Goal: Find specific page/section: Find specific page/section

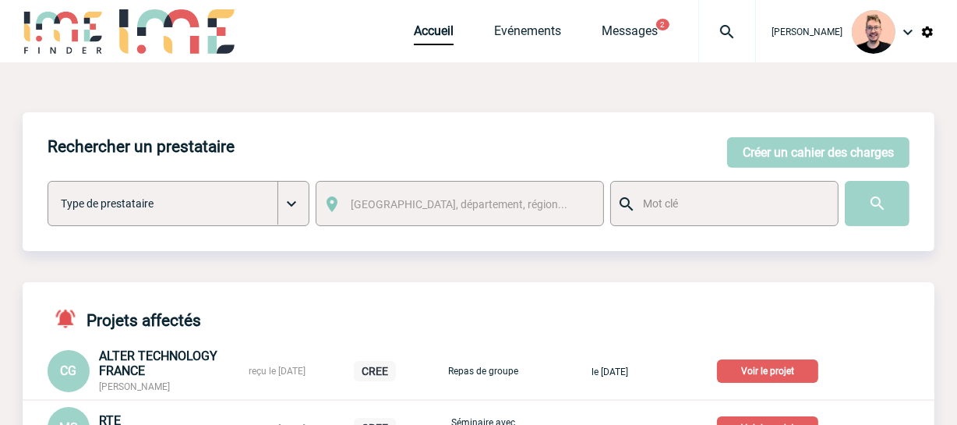
click at [714, 28] on img at bounding box center [727, 32] width 56 height 19
paste input "2000425147"
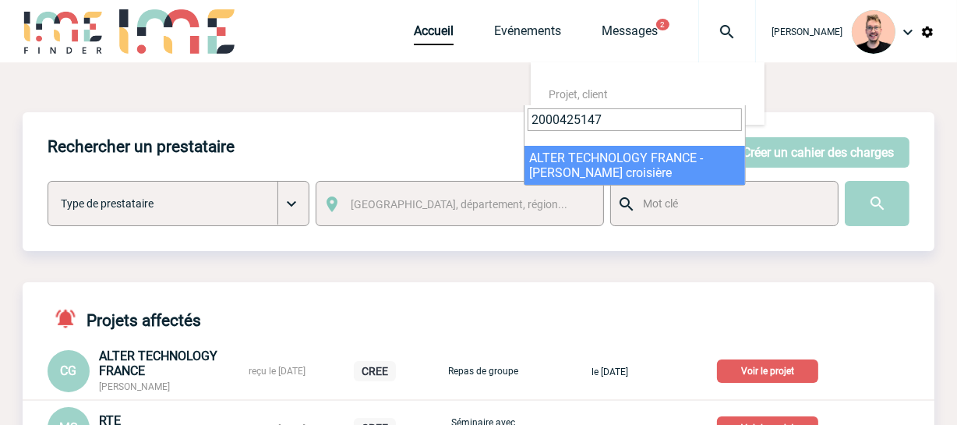
type input "2000425147"
select select "24648"
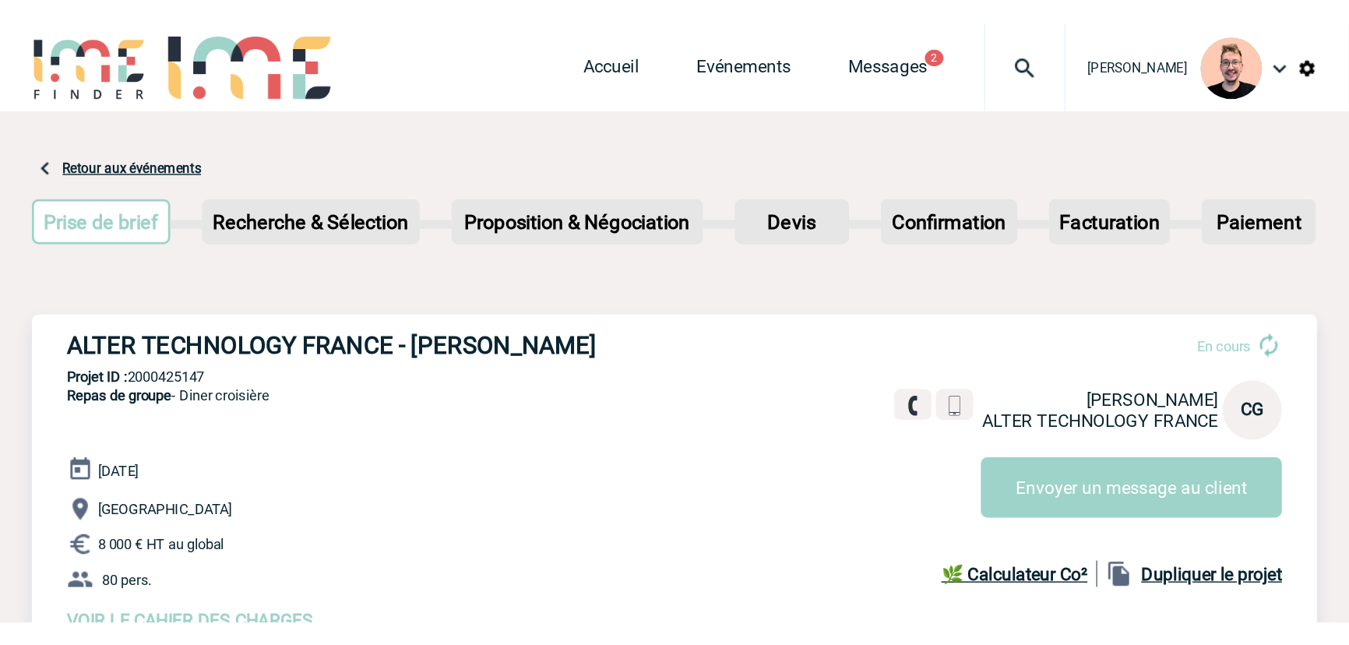
scroll to position [70, 0]
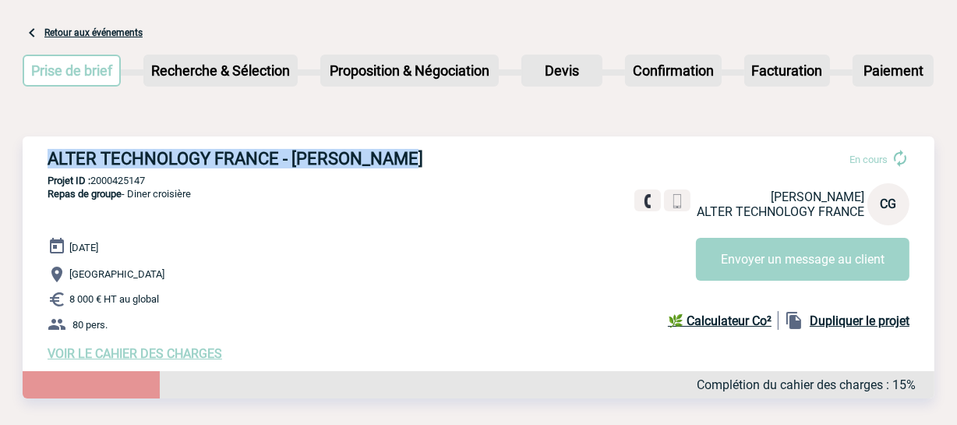
drag, startPoint x: 403, startPoint y: 162, endPoint x: 55, endPoint y: 164, distance: 348.2
click at [53, 164] on h3 "ALTER TECHNOLOGY FRANCE - [PERSON_NAME]" at bounding box center [281, 158] width 467 height 19
copy h3 "ALTER TECHNOLOGY FRANCE - [PERSON_NAME]"
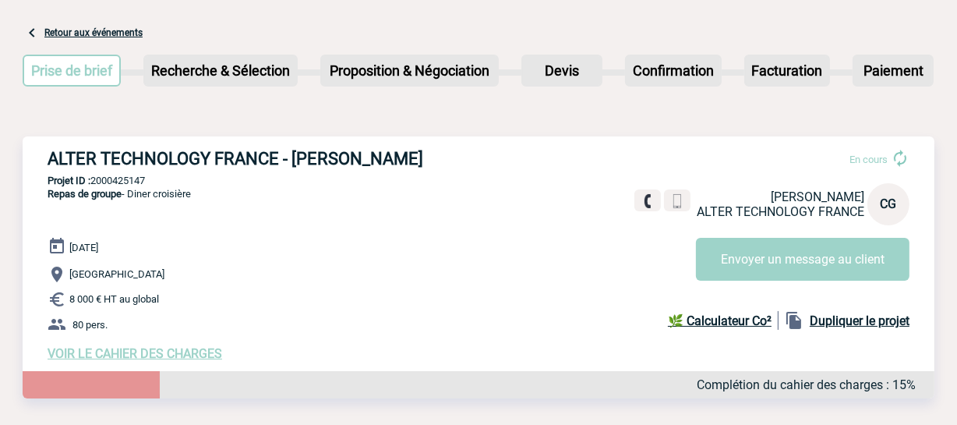
click at [121, 180] on p "Projet ID : 2000425147" at bounding box center [479, 181] width 912 height 12
copy p "2000425147"
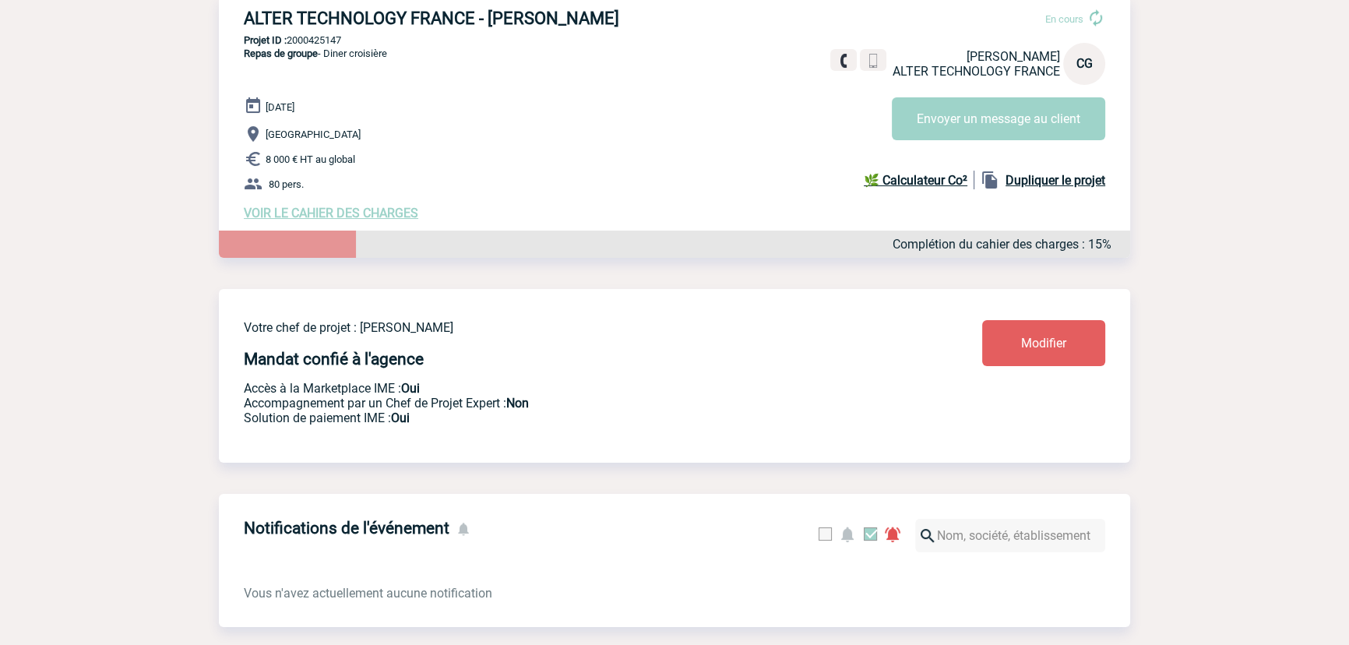
scroll to position [195, 0]
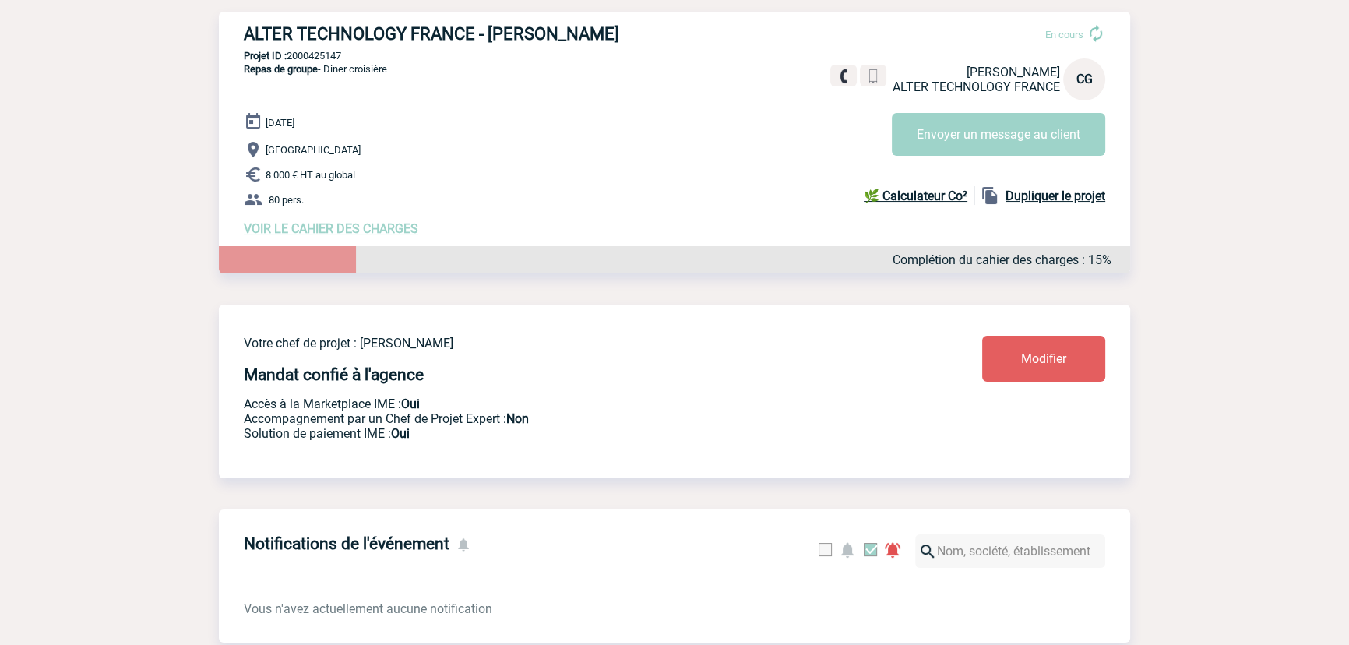
click at [321, 229] on span "VOIR LE CAHIER DES CHARGES" at bounding box center [331, 228] width 175 height 15
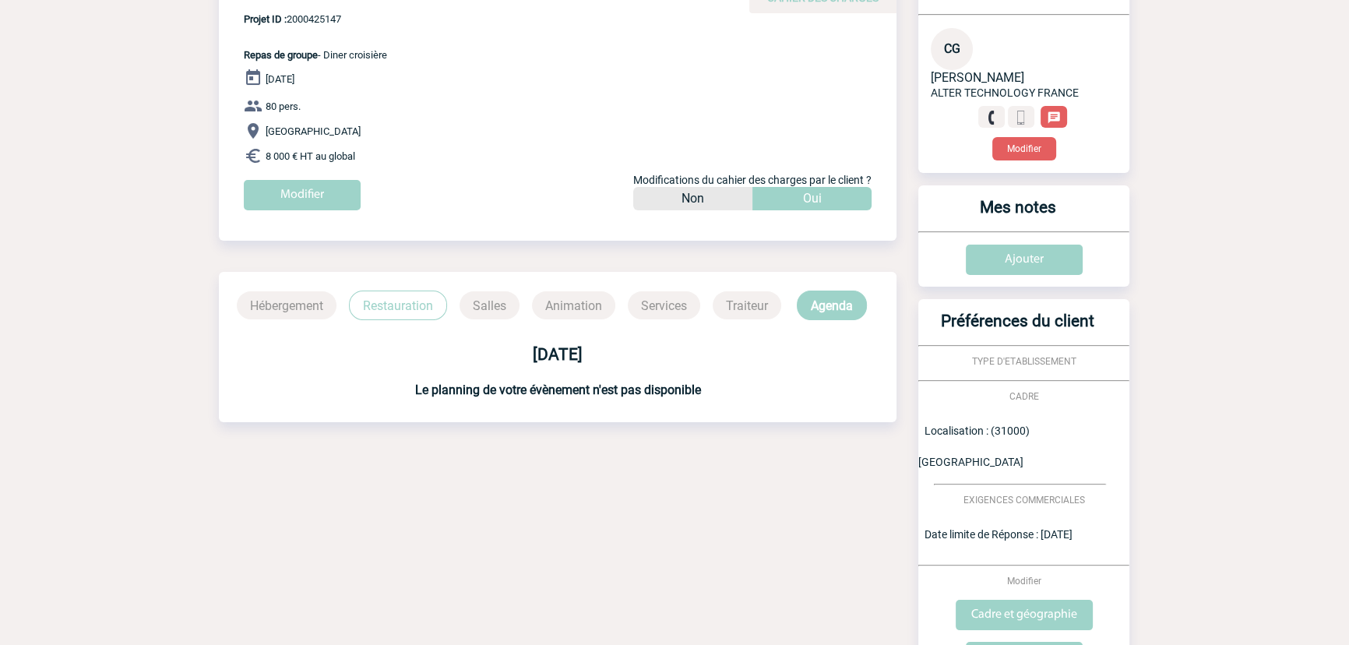
scroll to position [139, 0]
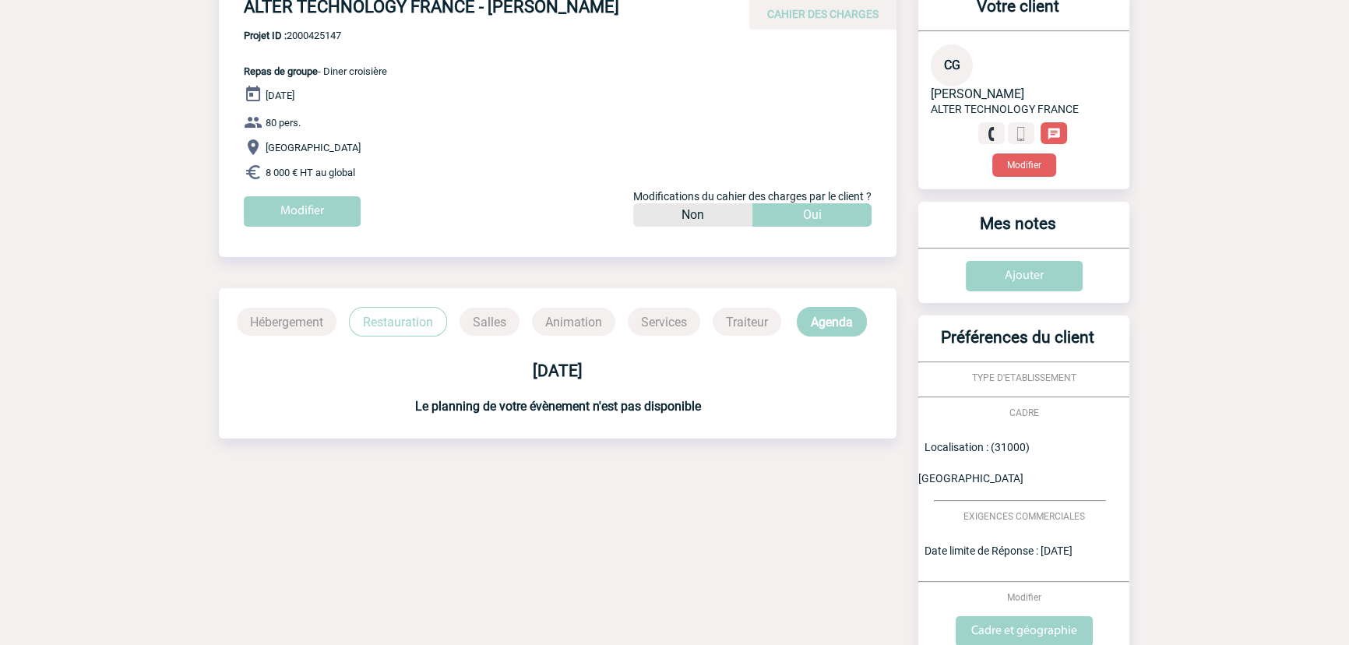
click at [406, 318] on p "Restauration" at bounding box center [398, 322] width 98 height 30
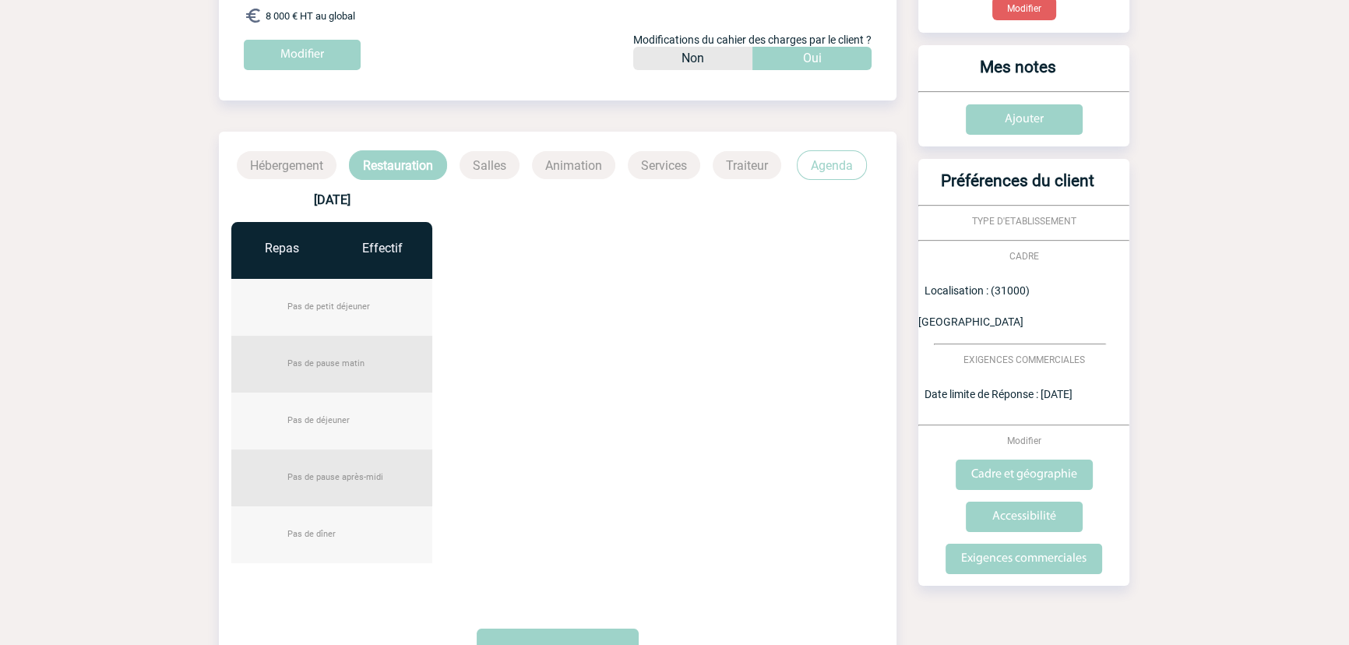
scroll to position [90, 0]
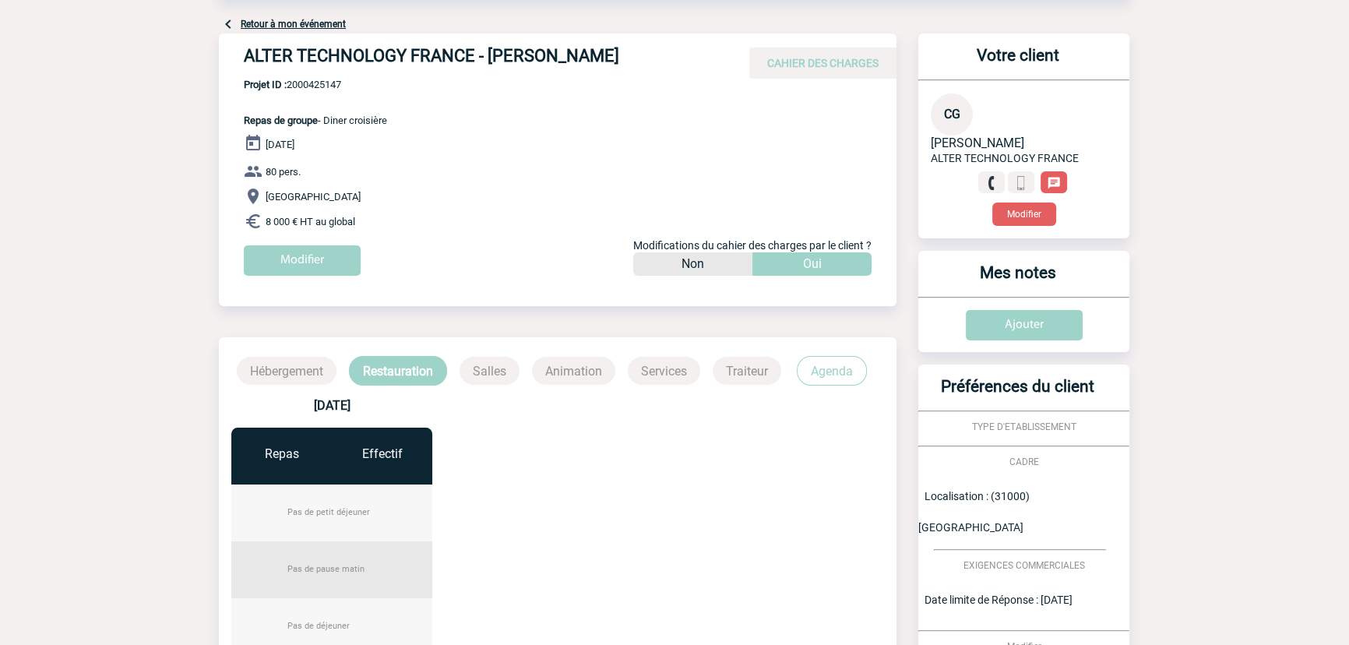
click at [821, 367] on p "Agenda" at bounding box center [832, 371] width 70 height 30
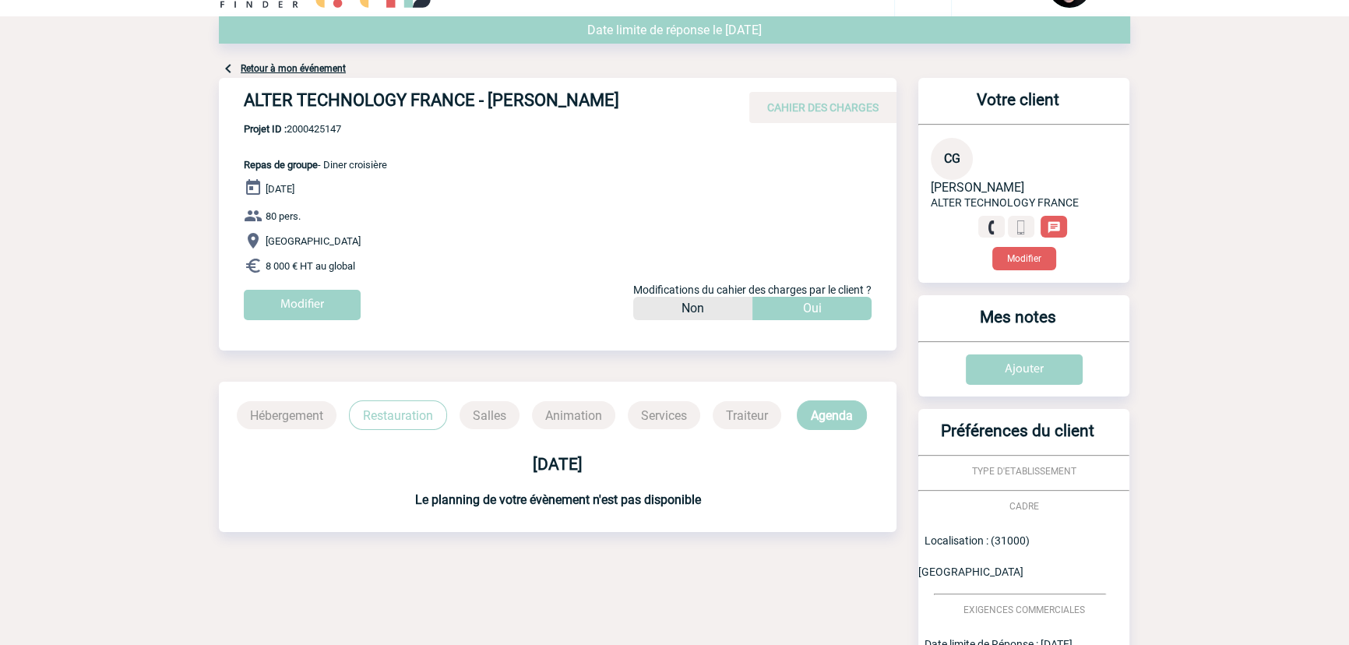
scroll to position [0, 0]
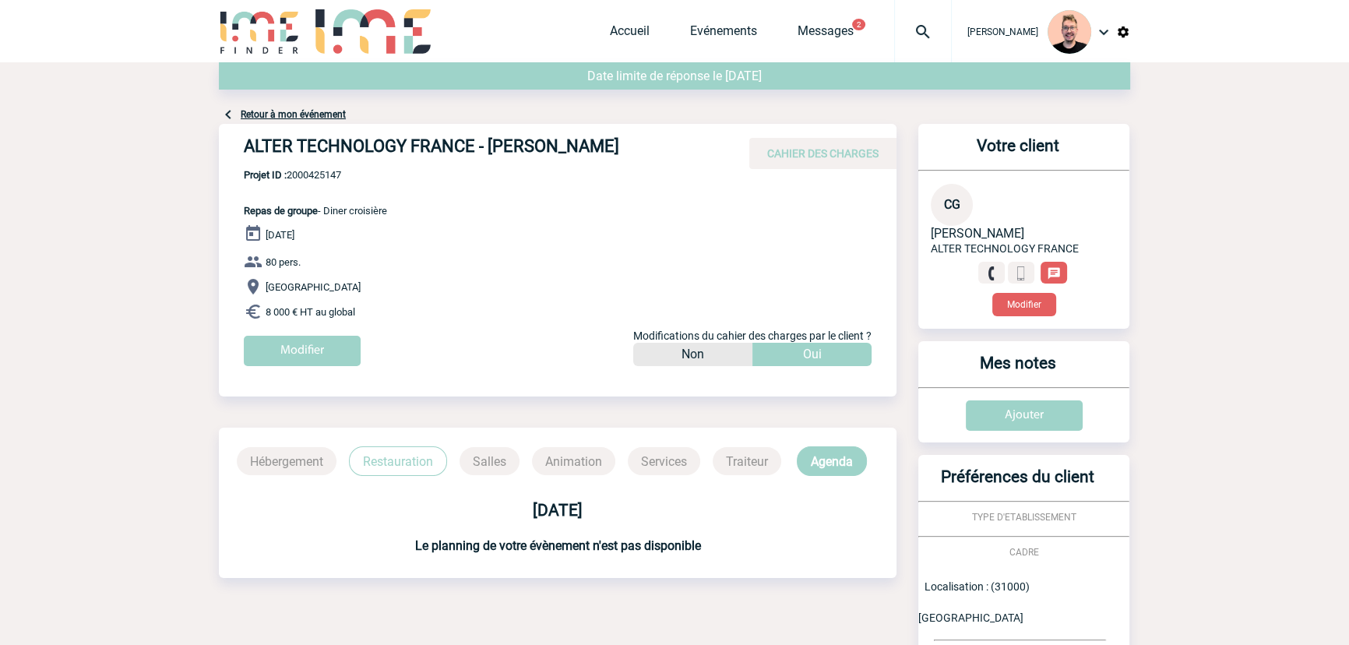
click at [275, 112] on link "Retour à mon événement" at bounding box center [293, 114] width 105 height 11
